Goal: Information Seeking & Learning: Learn about a topic

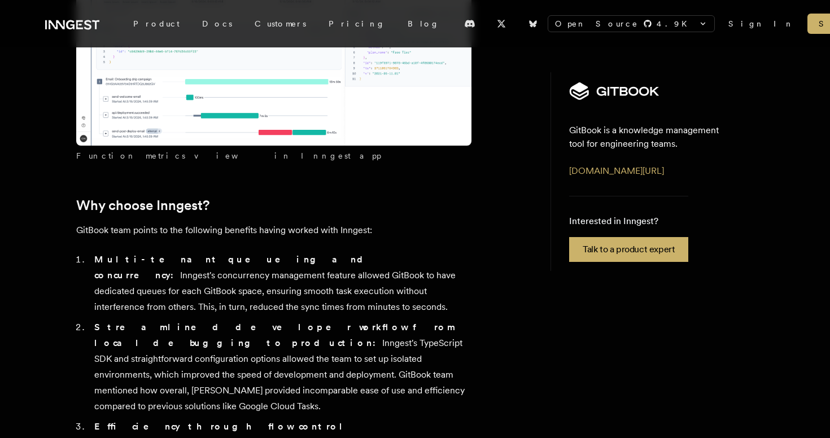
scroll to position [3652, 0]
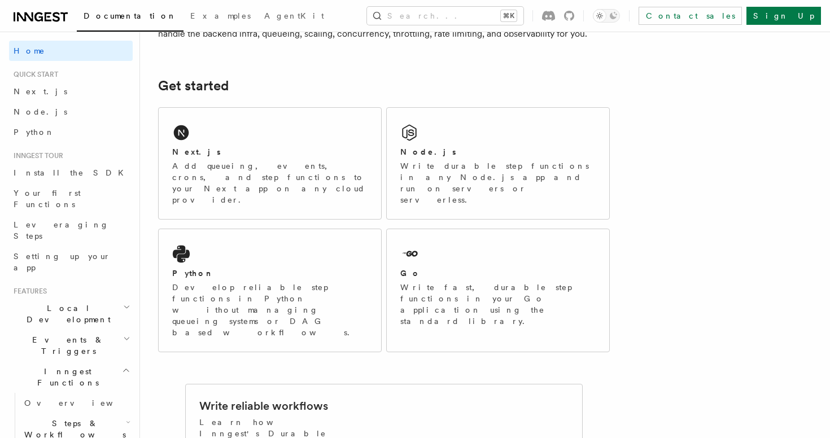
scroll to position [131, 0]
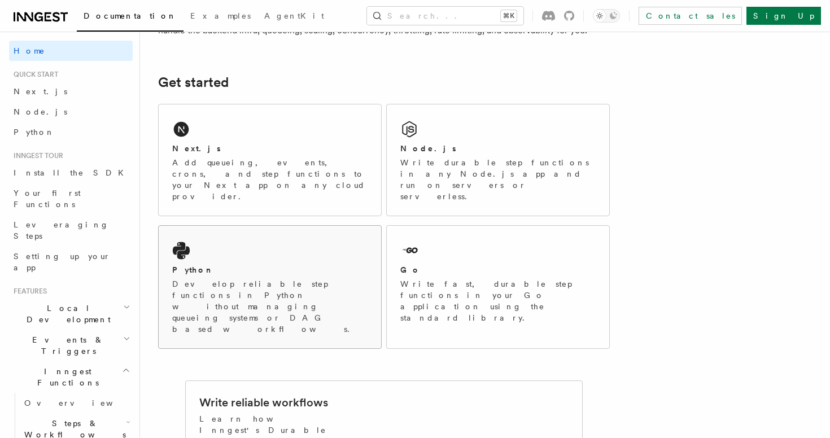
click at [303, 234] on div "Python Develop reliable step functions in Python without managing queueing syst…" at bounding box center [270, 287] width 222 height 123
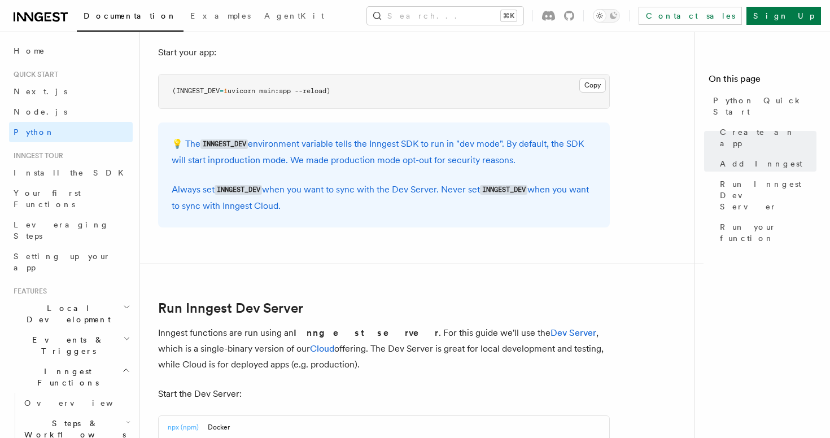
scroll to position [1135, 0]
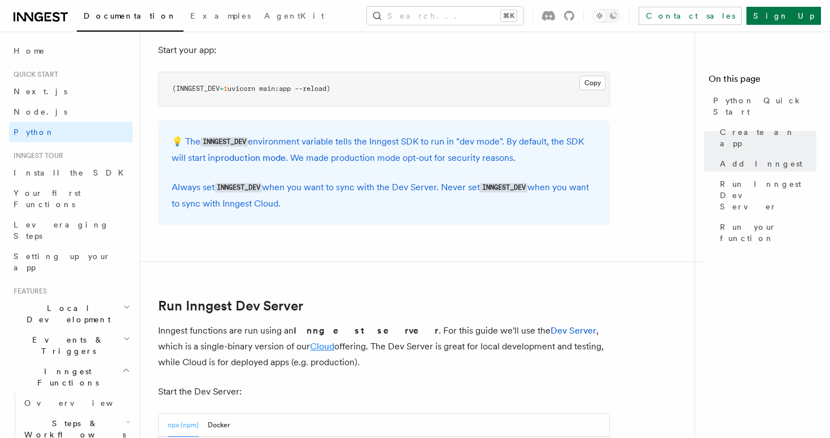
click at [310, 347] on link "Cloud" at bounding box center [322, 346] width 24 height 11
